Goal: Transaction & Acquisition: Subscribe to service/newsletter

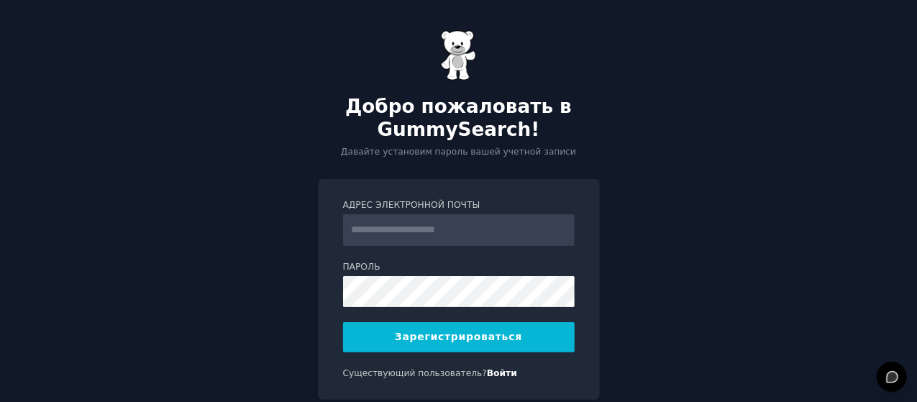
click at [452, 231] on input "Адрес электронной почты" at bounding box center [459, 230] width 232 height 32
click at [444, 230] on input "Адрес электронной почты" at bounding box center [459, 230] width 232 height 32
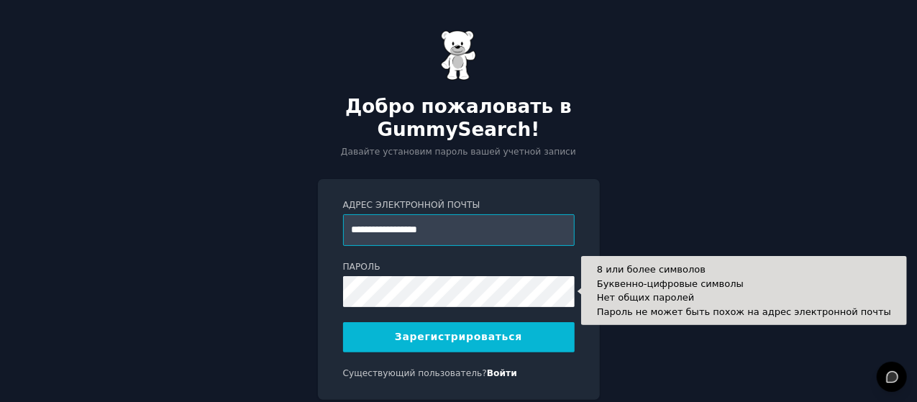
type input "**********"
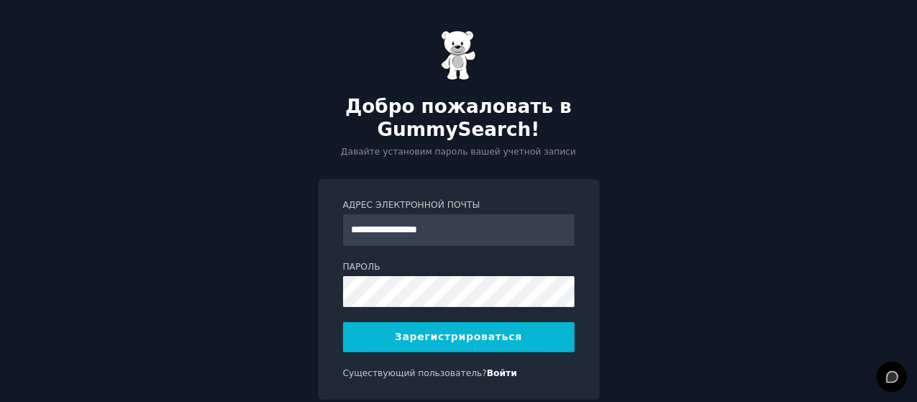
click at [485, 336] on font "Зарегистрироваться" at bounding box center [458, 337] width 127 height 12
click at [499, 337] on font "Зарегистрироваться" at bounding box center [458, 337] width 127 height 12
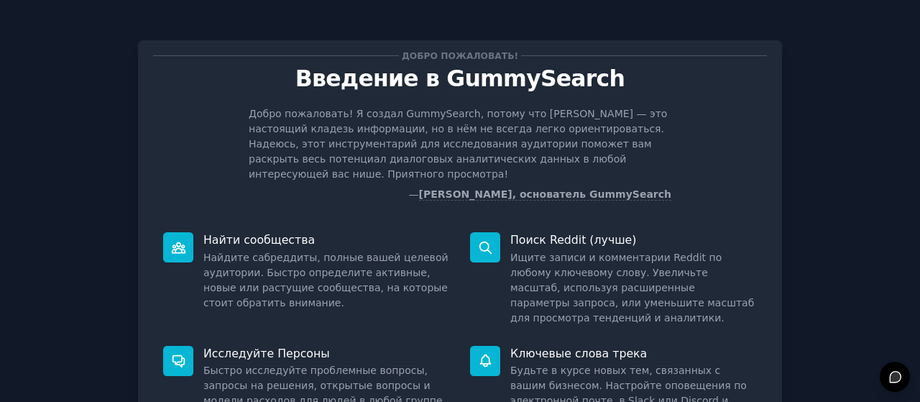
click at [818, 122] on div "Добро пожаловать! Введение в GummySearch Добро пожаловать! Я создал GummySearch…" at bounding box center [460, 334] width 880 height 628
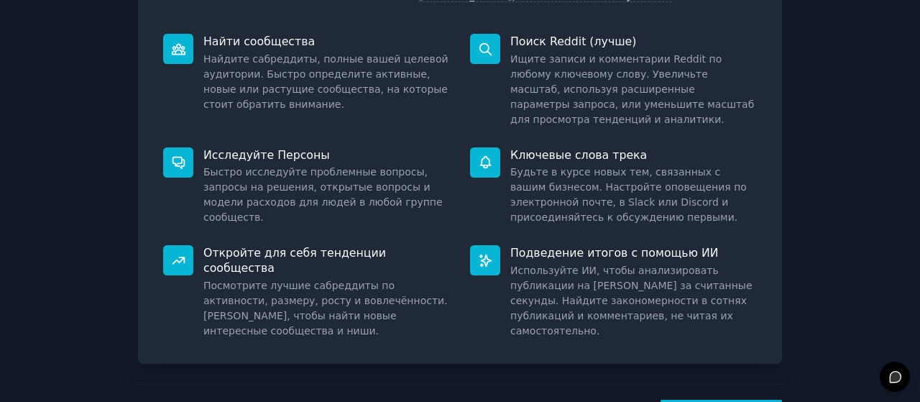
scroll to position [216, 0]
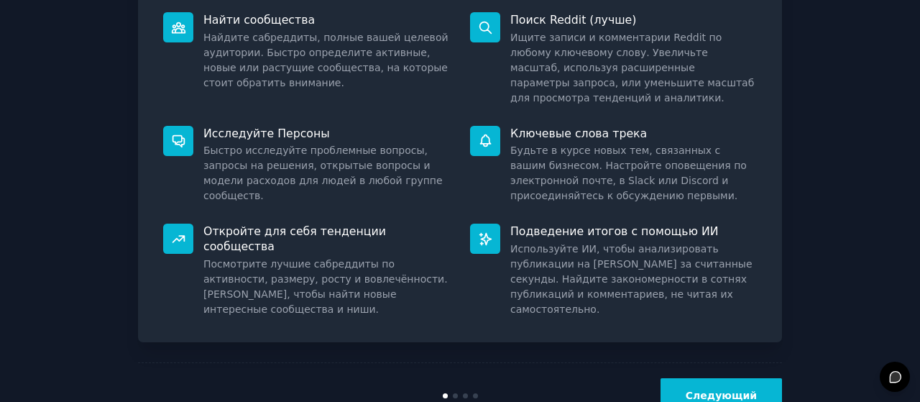
click at [753, 378] on button "Следующий" at bounding box center [722, 395] width 122 height 35
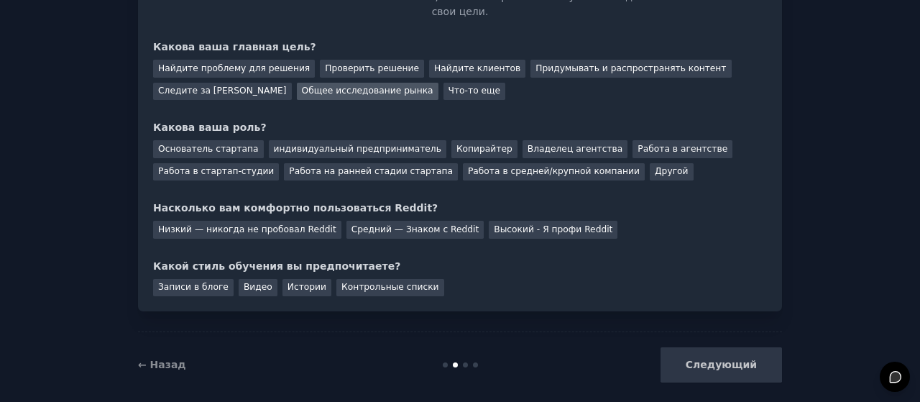
click at [362, 86] on font "Общее исследование рынка" at bounding box center [368, 91] width 132 height 10
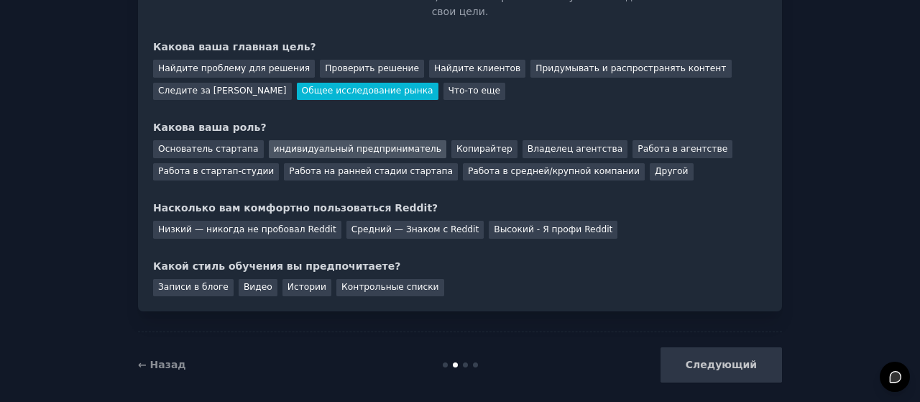
drag, startPoint x: 336, startPoint y: 133, endPoint x: 478, endPoint y: 111, distance: 144.0
click at [336, 144] on font "индивидуальный предприниматель" at bounding box center [358, 149] width 168 height 10
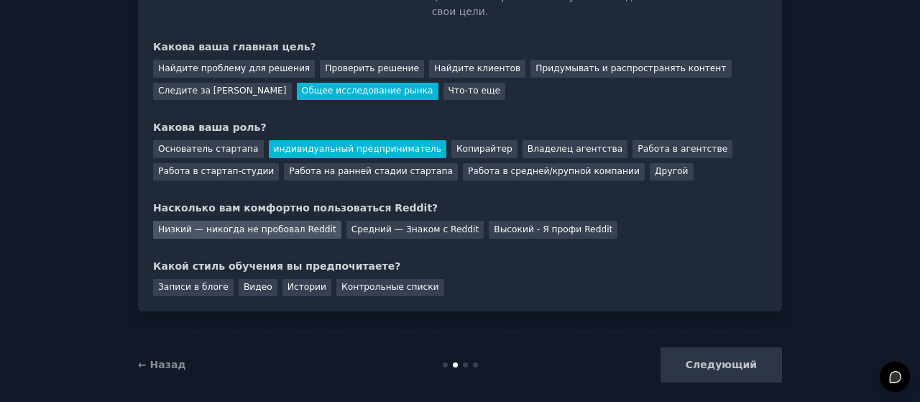
click at [273, 224] on font "Низкий — никогда не пробовал Reddit" at bounding box center [247, 229] width 178 height 10
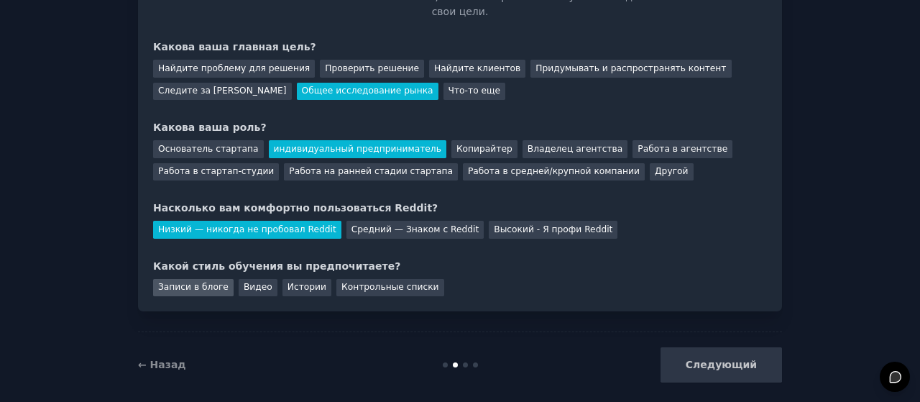
click at [193, 282] on font "Записи в блоге" at bounding box center [193, 287] width 70 height 10
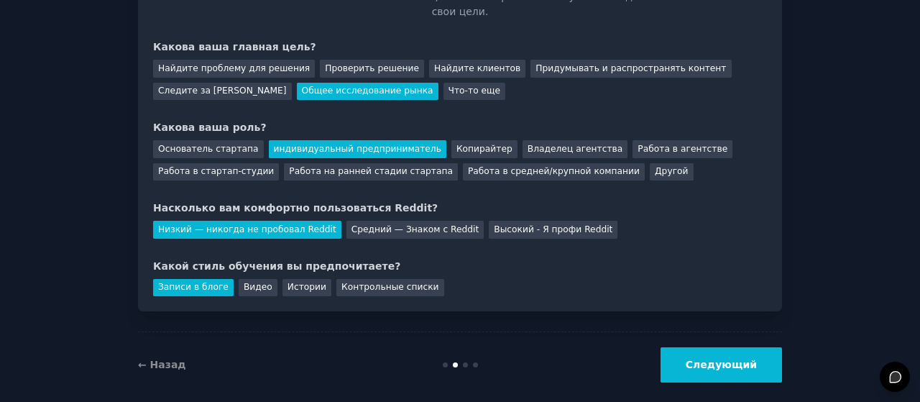
click at [738, 359] on font "Следующий" at bounding box center [721, 365] width 71 height 12
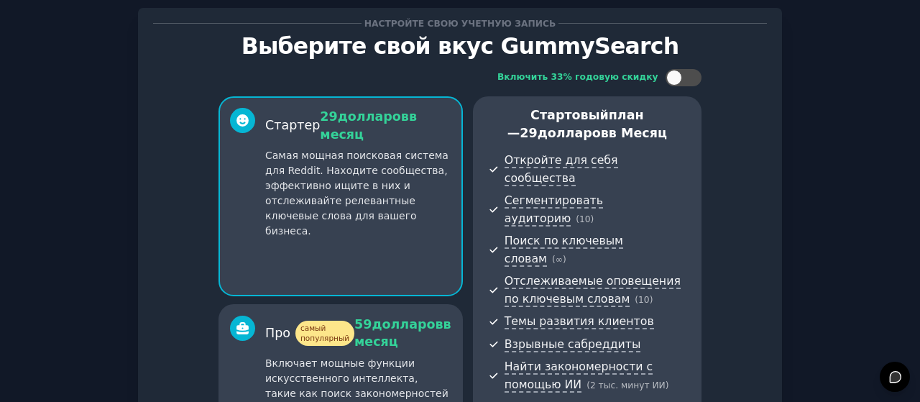
scroll to position [392, 0]
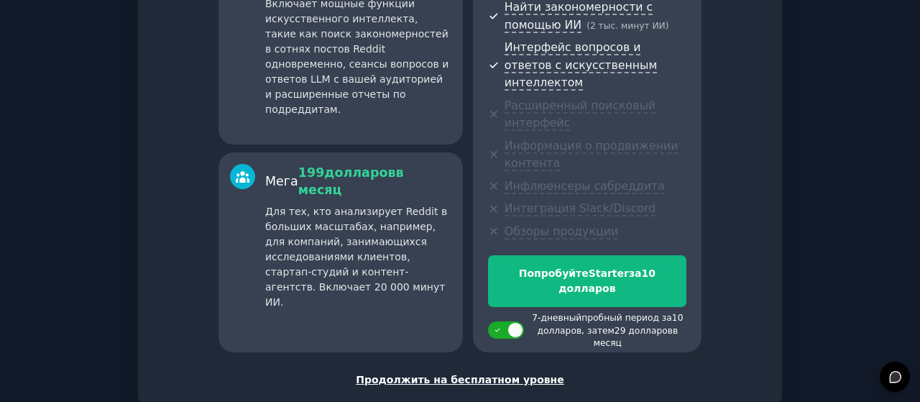
click at [473, 374] on font "Продолжить на бесплатном уровне" at bounding box center [460, 380] width 209 height 12
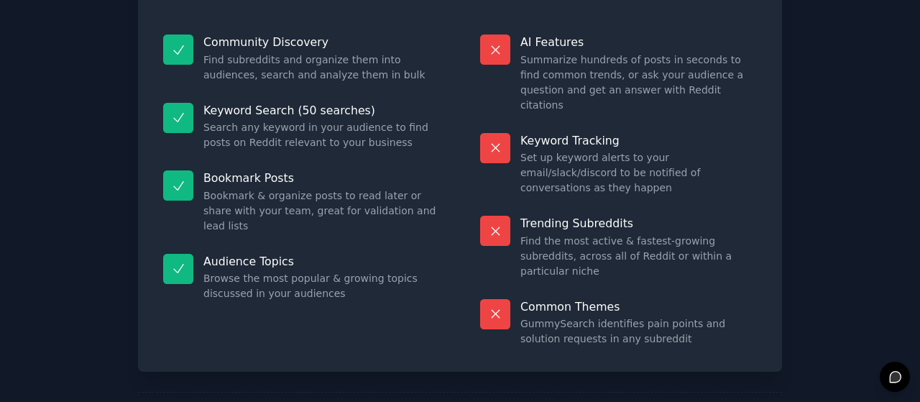
scroll to position [248, 0]
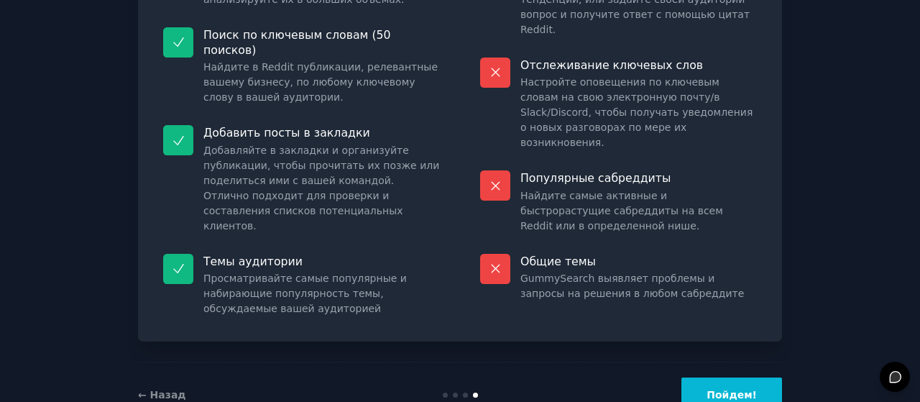
click at [746, 389] on font "Пойдем!" at bounding box center [732, 395] width 50 height 12
